Goal: Use online tool/utility: Utilize a website feature to perform a specific function

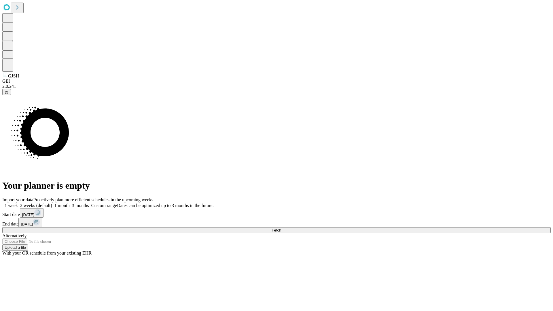
click at [281, 228] on span "Fetch" at bounding box center [277, 230] width 10 height 4
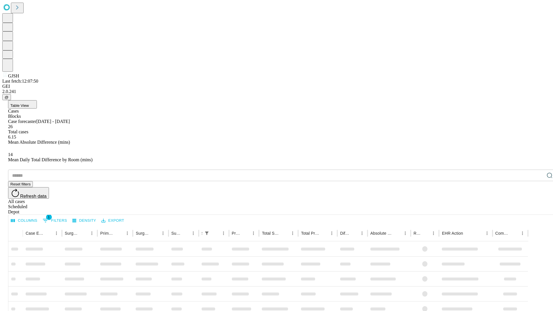
click at [29, 103] on span "Table View" at bounding box center [19, 105] width 18 height 4
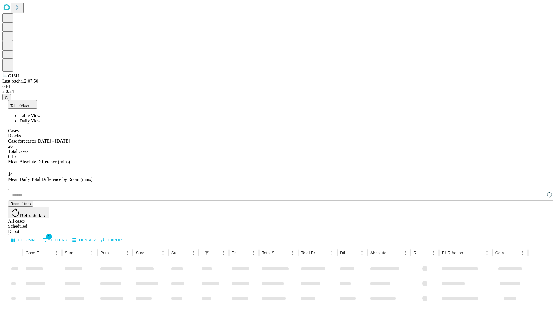
click at [41, 118] on span "Daily View" at bounding box center [30, 120] width 21 height 5
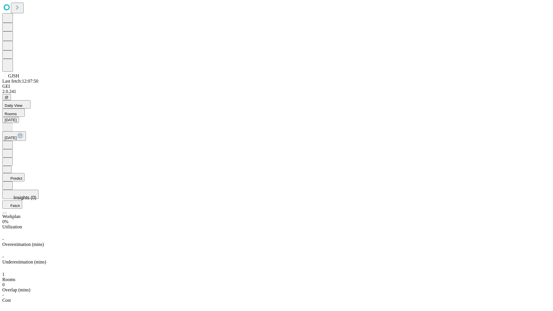
click at [25, 173] on button "Predict" at bounding box center [13, 177] width 22 height 8
